Goal: Information Seeking & Learning: Learn about a topic

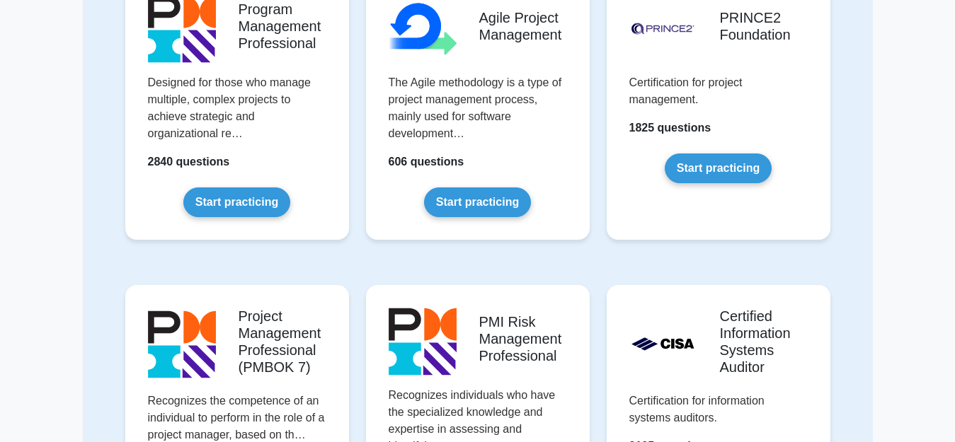
scroll to position [849, 0]
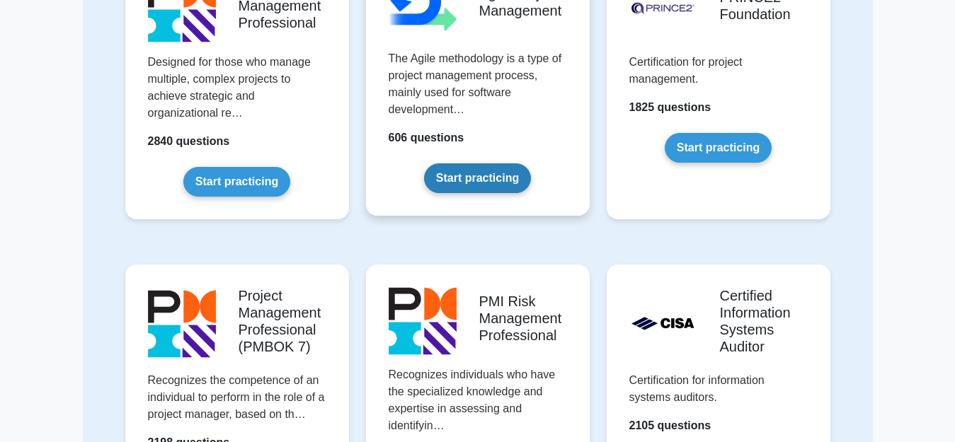
click at [492, 169] on link "Start practicing" at bounding box center [477, 178] width 107 height 30
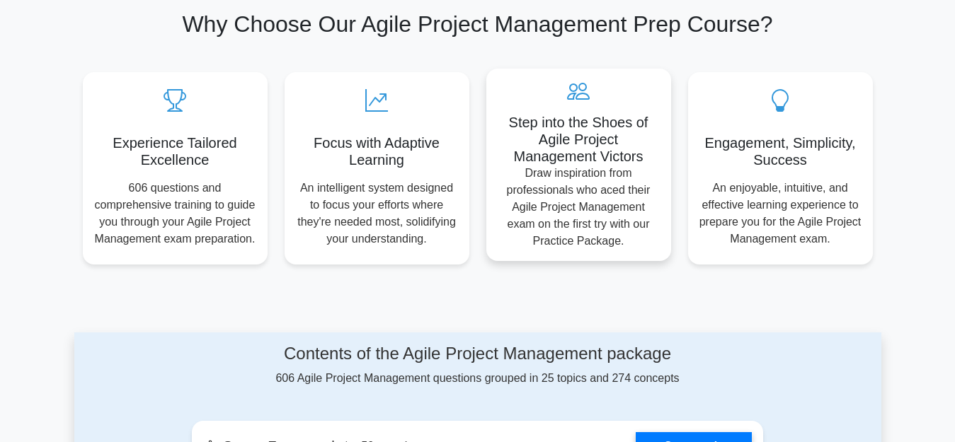
scroll to position [495, 0]
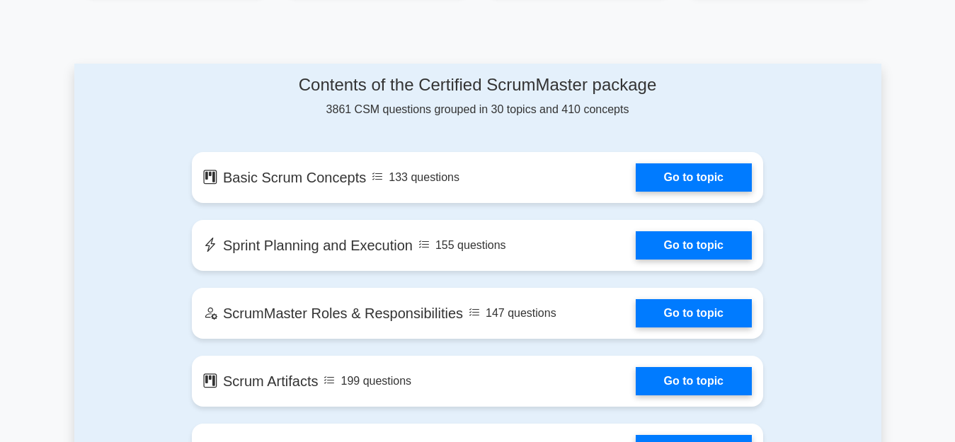
scroll to position [708, 0]
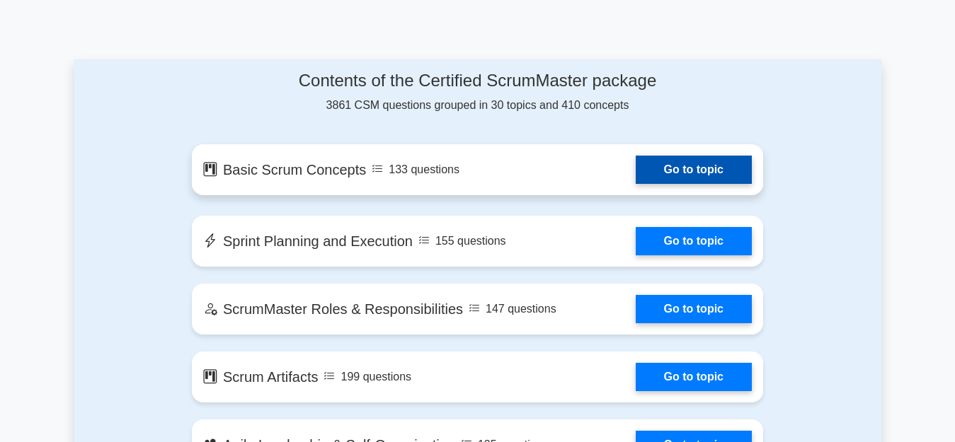
click at [715, 173] on link "Go to topic" at bounding box center [693, 170] width 116 height 28
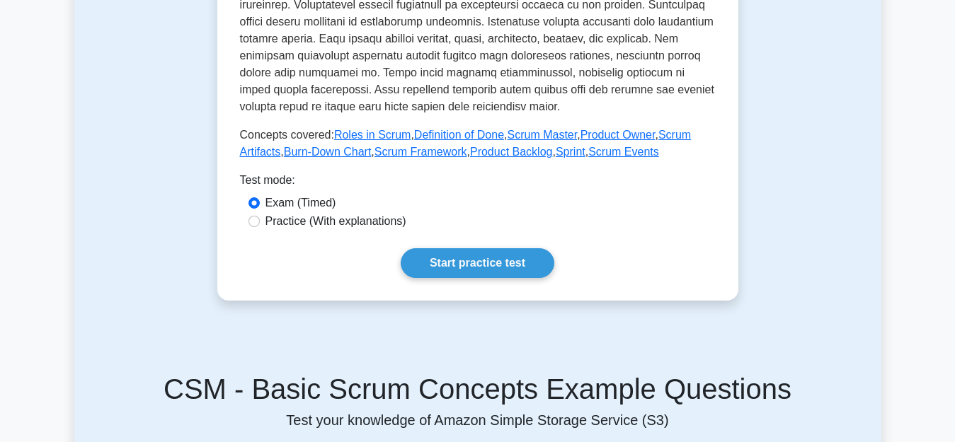
scroll to position [425, 0]
